Goal: Information Seeking & Learning: Learn about a topic

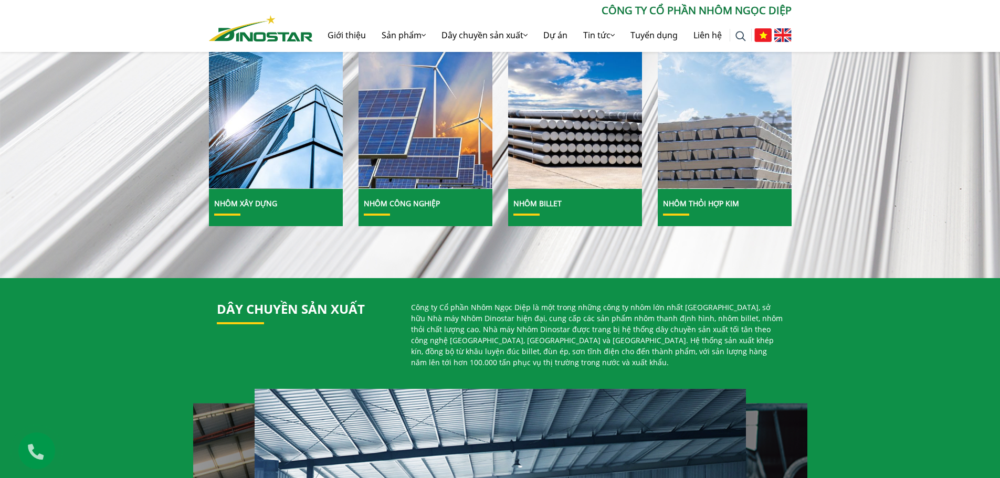
scroll to position [525, 0]
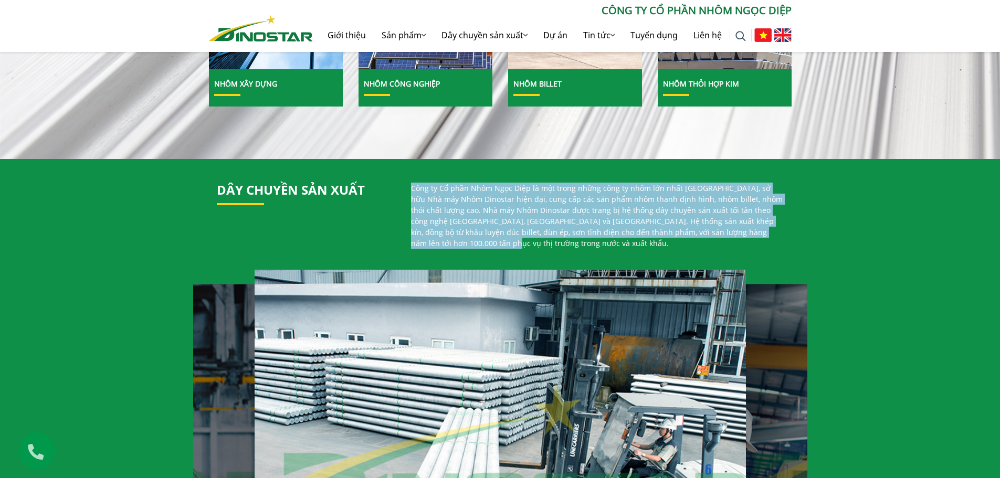
drag, startPoint x: 406, startPoint y: 191, endPoint x: 780, endPoint y: 231, distance: 375.5
click at [780, 231] on div "Công ty Cổ phần Nhôm Ngọc Diệp là một trong những công ty nhôm lớn nhất [GEOGRA…" at bounding box center [597, 220] width 389 height 75
click at [690, 218] on p "Công ty Cổ phần Nhôm Ngọc Diệp là một trong những công ty nhôm lớn nhất [GEOGRA…" at bounding box center [597, 216] width 373 height 66
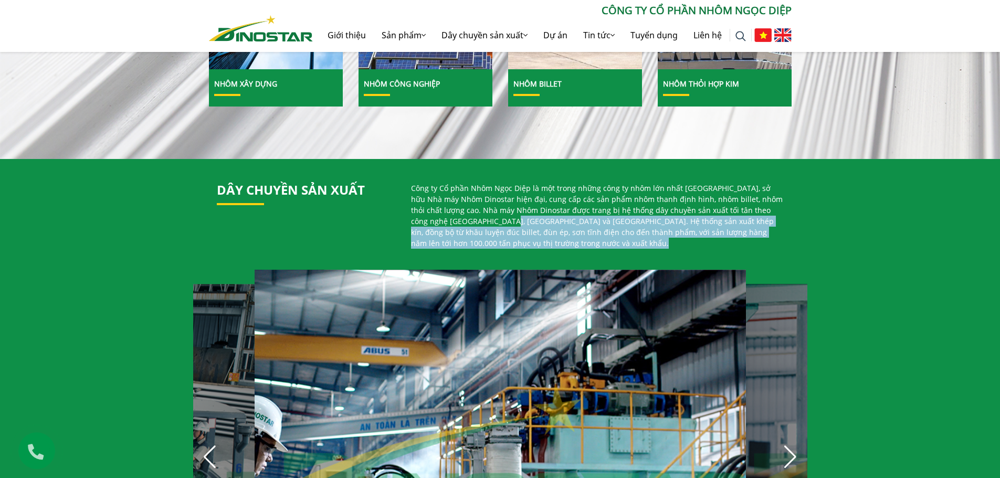
drag, startPoint x: 467, startPoint y: 222, endPoint x: 806, endPoint y: 246, distance: 339.6
click at [806, 246] on div "Dây chuyền sản xuất Công ty Cổ phần Nhôm Ngọc Diệp là một trong những công ty n…" at bounding box center [500, 416] width 1000 height 514
click at [641, 237] on p "Công ty Cổ phần Nhôm Ngọc Diệp là một trong những công ty nhôm lớn nhất [GEOGRA…" at bounding box center [597, 216] width 373 height 66
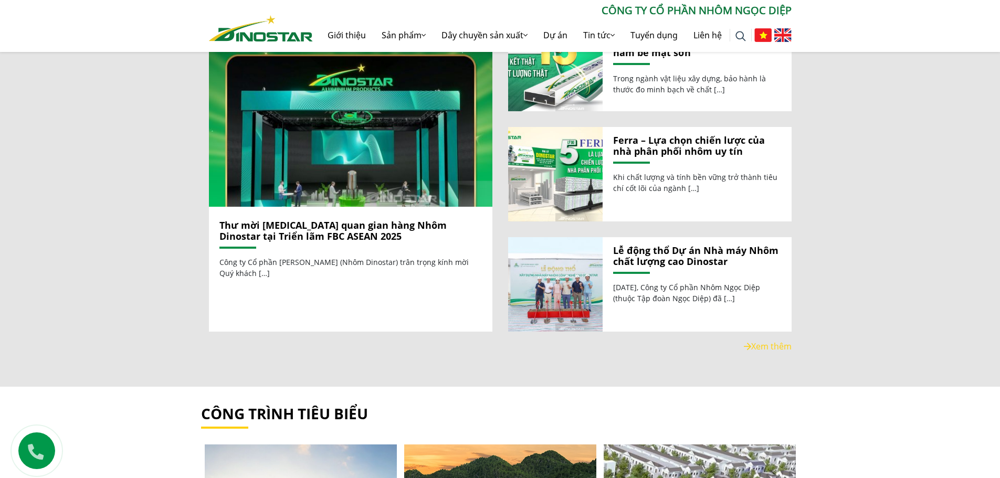
scroll to position [1155, 0]
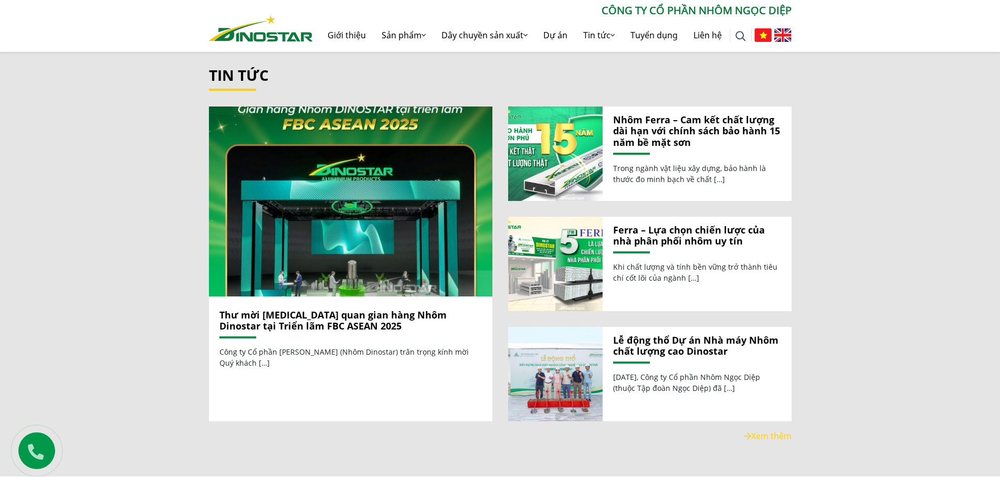
click at [662, 340] on link "Lễ động thổ Dự án Nhà máy Nhôm chất lượng cao Dinostar" at bounding box center [697, 346] width 168 height 23
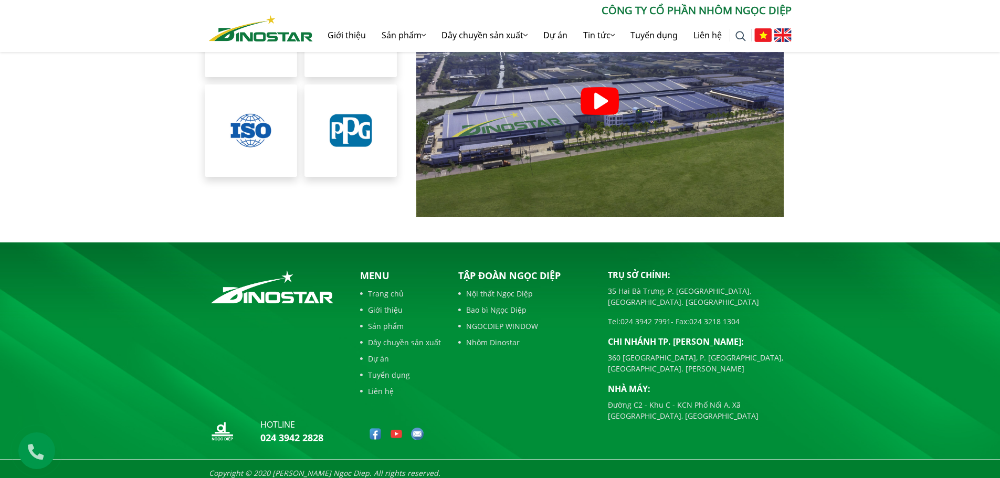
scroll to position [2401, 0]
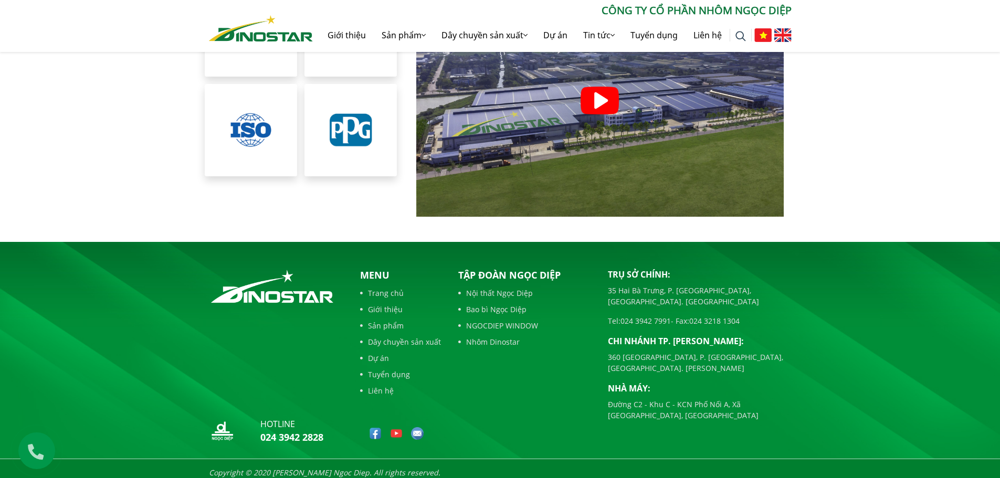
click at [491, 337] on link "Nhôm Dinostar" at bounding box center [525, 342] width 134 height 11
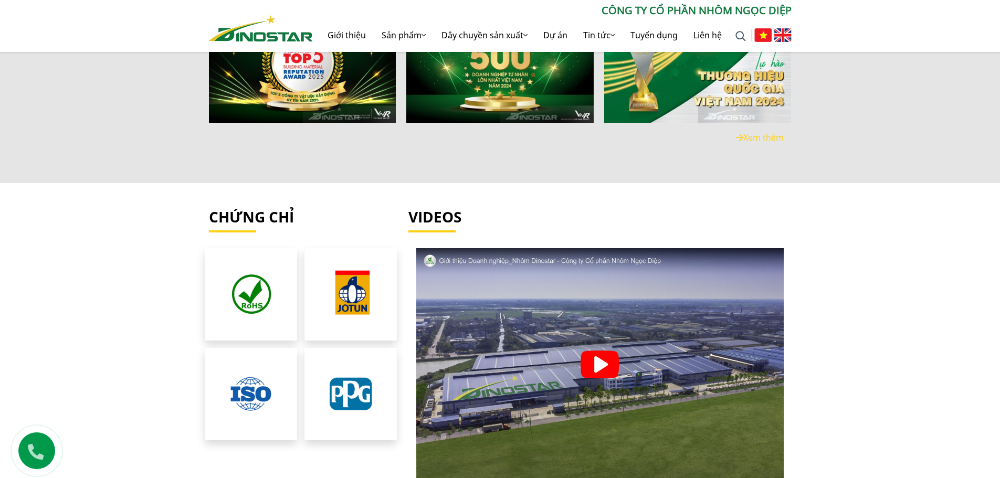
scroll to position [2006, 0]
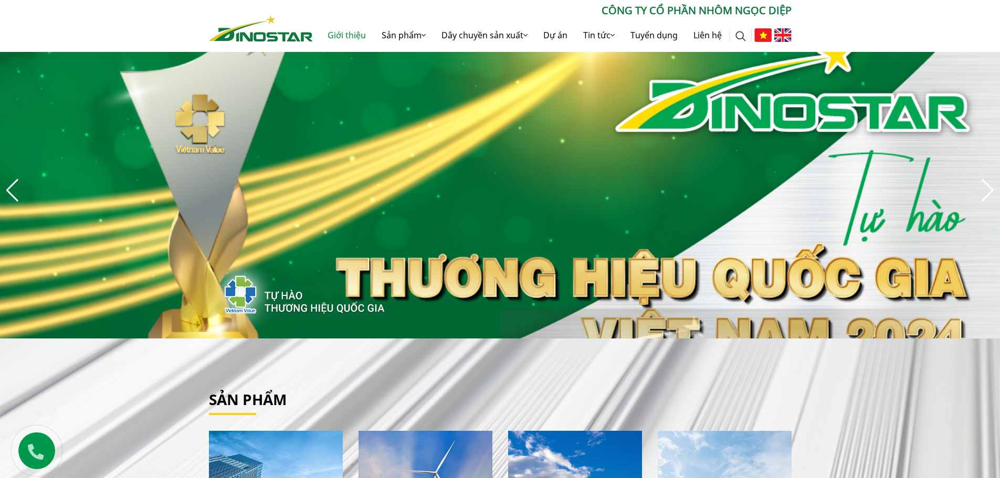
click at [349, 37] on link "Giới thiệu" at bounding box center [347, 35] width 54 height 34
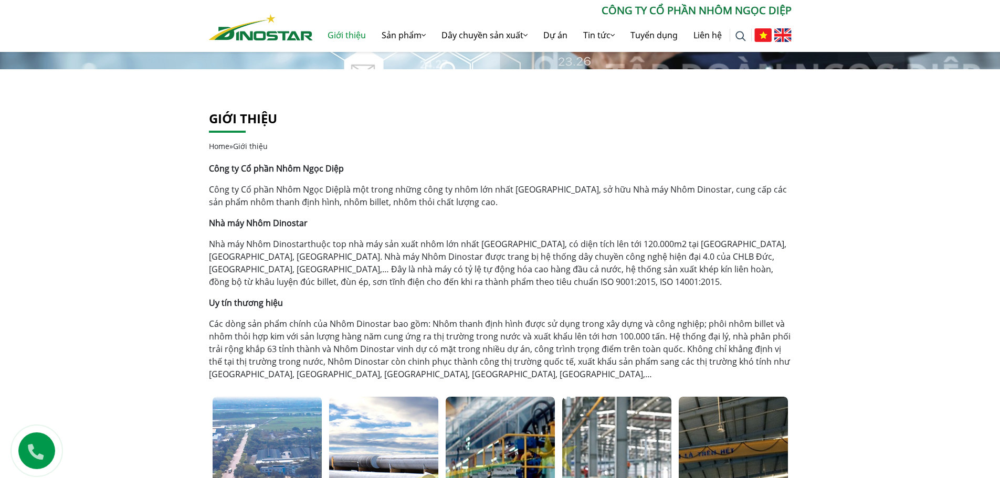
scroll to position [158, 0]
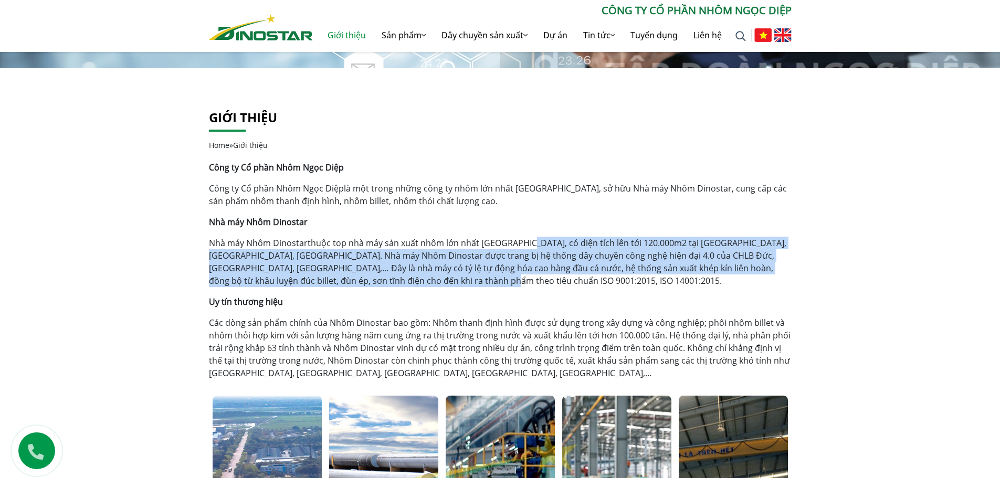
drag, startPoint x: 521, startPoint y: 244, endPoint x: 627, endPoint y: 279, distance: 111.3
click at [627, 279] on p "Nhà máy Nhôm Dinostar thuộc top nhà máy sản xuất nhôm lớn nhất [GEOGRAPHIC_DATA…" at bounding box center [500, 262] width 583 height 50
click at [445, 285] on p "Nhà máy Nhôm Dinostar thuộc top nhà máy sản xuất nhôm lớn nhất [GEOGRAPHIC_DATA…" at bounding box center [500, 262] width 583 height 50
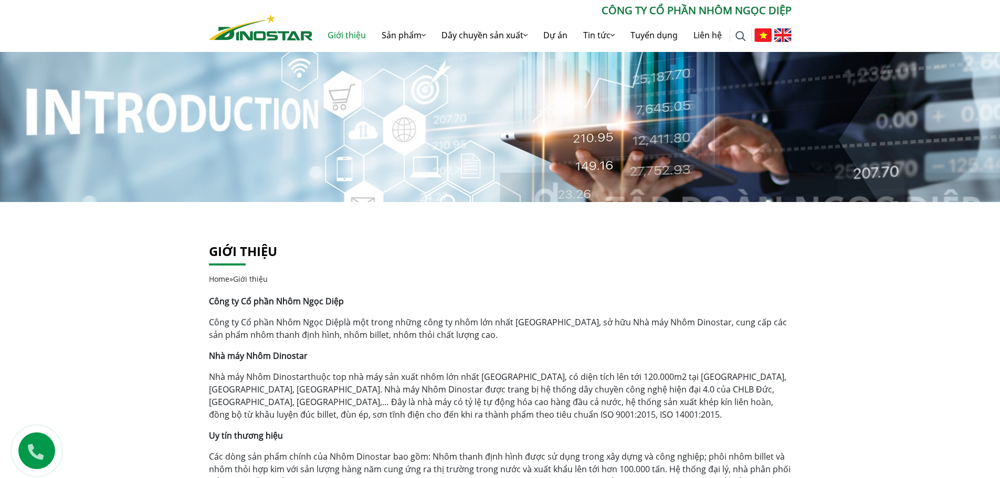
scroll to position [0, 0]
